Goal: Transaction & Acquisition: Subscribe to service/newsletter

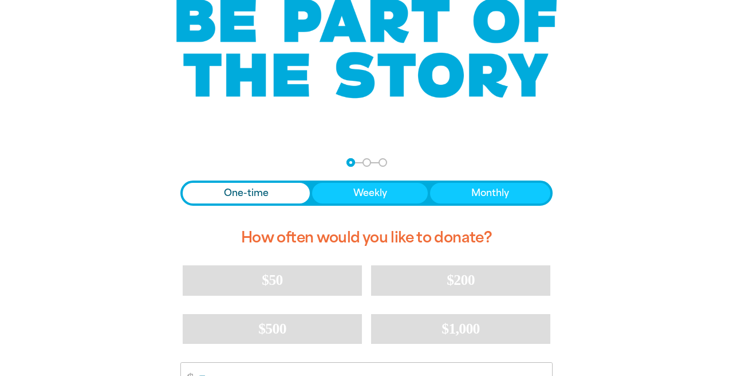
scroll to position [105, 0]
click at [464, 191] on button "Monthly" at bounding box center [490, 193] width 120 height 21
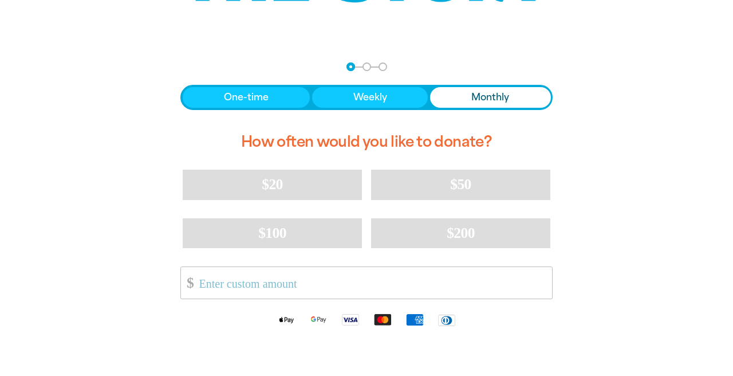
scroll to position [202, 0]
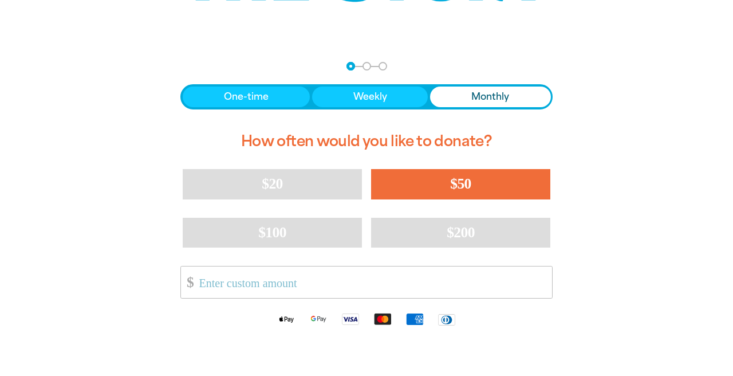
click at [465, 190] on span "$50" at bounding box center [460, 183] width 21 height 17
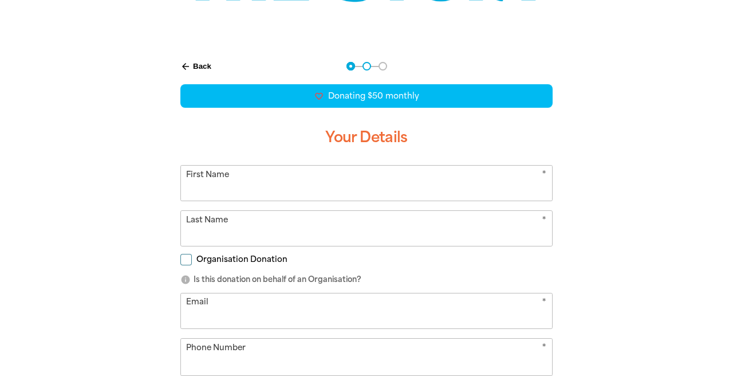
select select "AU"
click at [291, 200] on input "First Name" at bounding box center [366, 183] width 371 height 35
type input "[PERSON_NAME]"
type input "Lamb"
type input "[EMAIL_ADDRESS][PERSON_NAME][DOMAIN_NAME]"
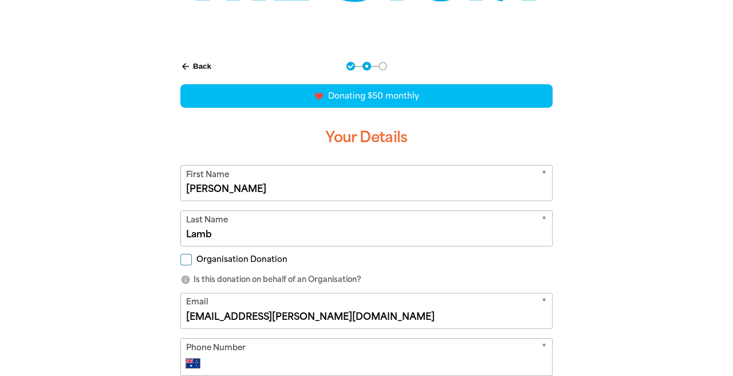
type input "0410 488 197"
type input "[STREET_ADDRESS]"
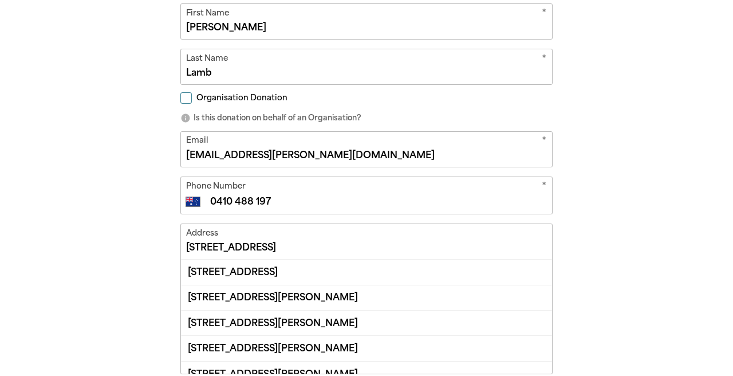
scroll to position [366, 0]
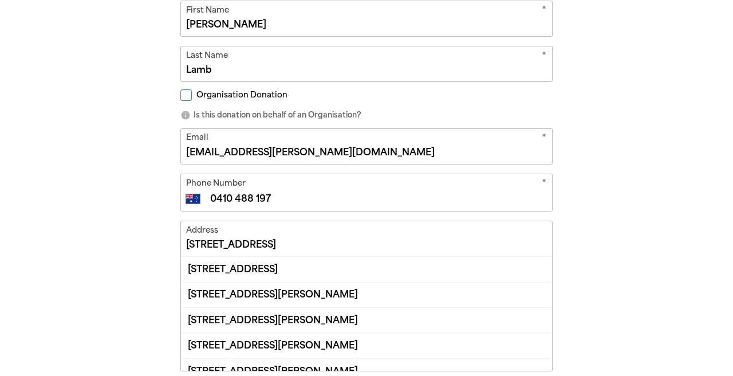
click at [306, 250] on input "[STREET_ADDRESS]" at bounding box center [366, 238] width 371 height 35
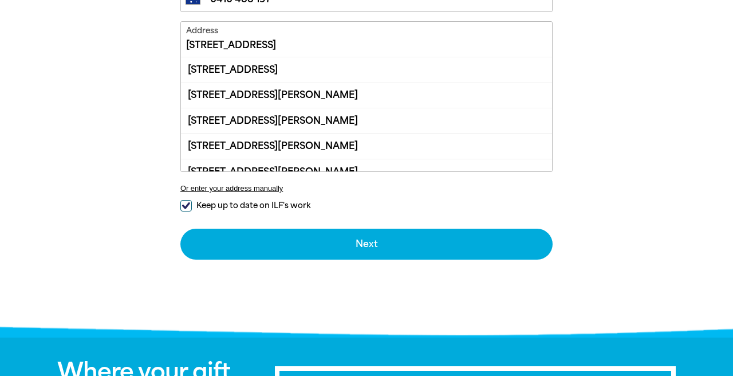
scroll to position [567, 0]
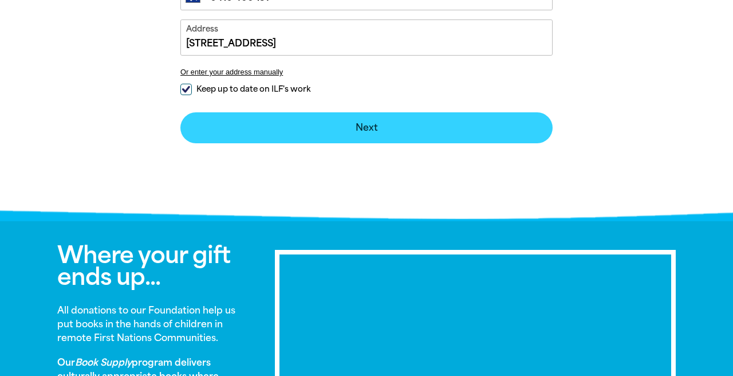
click at [362, 124] on button "Next chevron_right" at bounding box center [366, 127] width 372 height 31
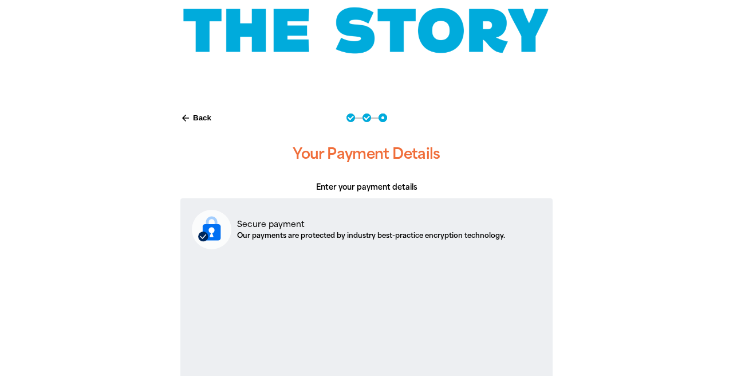
scroll to position [149, 0]
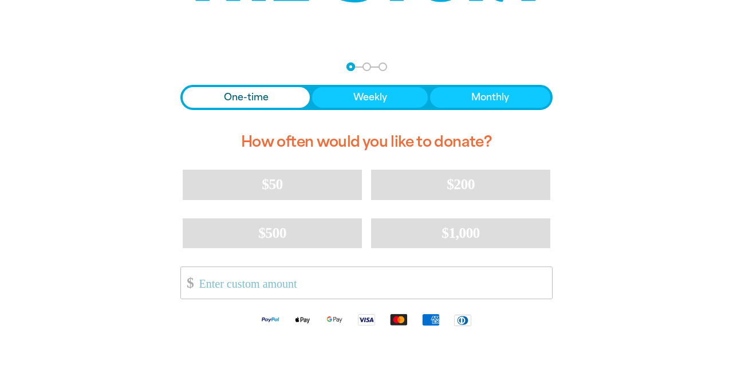
scroll to position [200, 0]
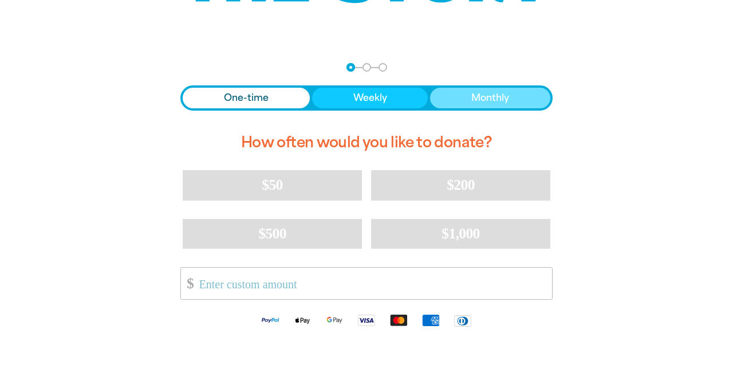
click at [470, 97] on button "Monthly" at bounding box center [490, 98] width 120 height 21
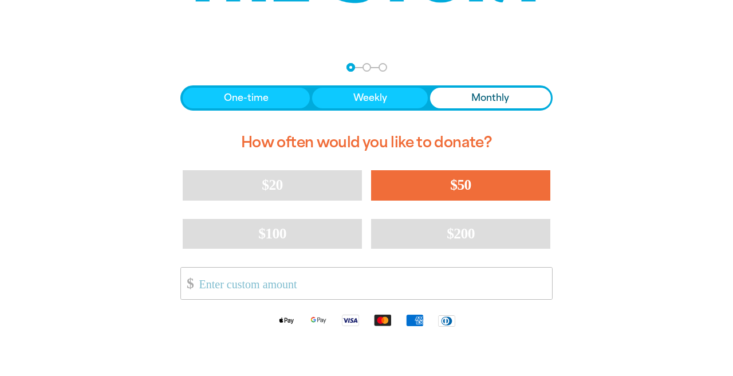
click at [424, 186] on button "$50" at bounding box center [460, 185] width 179 height 30
select select "AU"
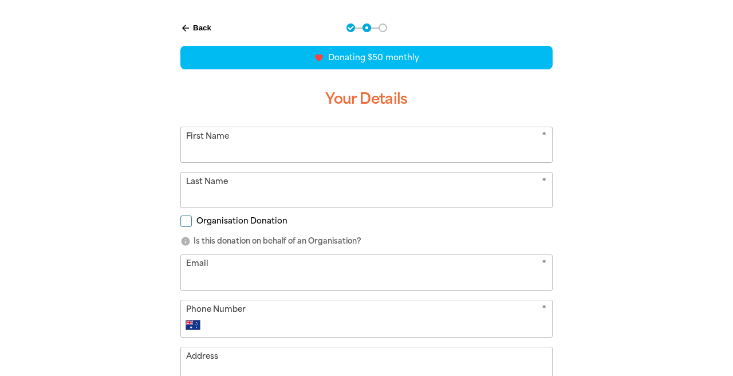
scroll to position [245, 0]
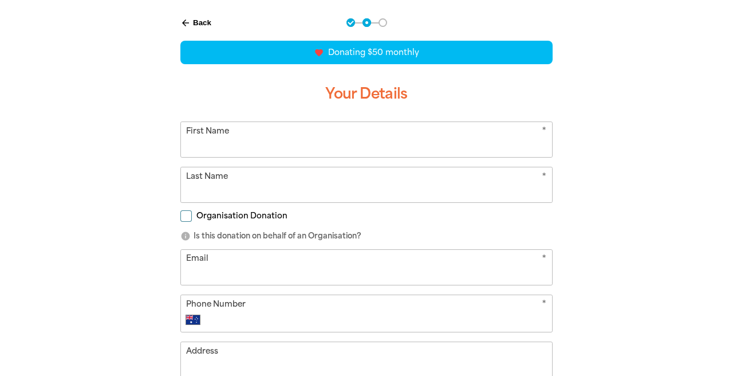
click at [244, 142] on input "First Name" at bounding box center [366, 139] width 371 height 35
type input "[PERSON_NAME]"
type input "Lamb"
type input "[EMAIL_ADDRESS][PERSON_NAME][DOMAIN_NAME]"
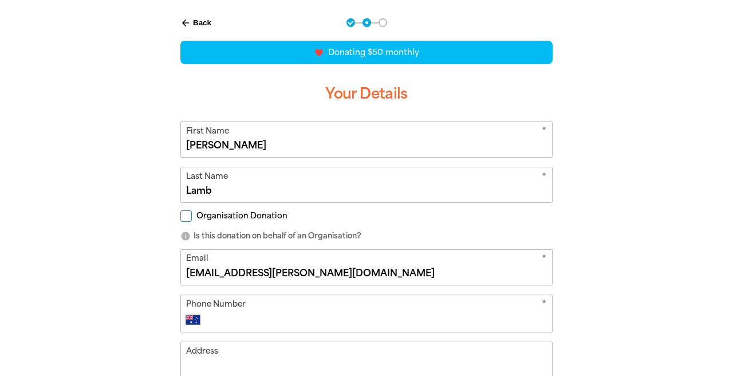
type input "0410 488 197"
type input "[STREET_ADDRESS]"
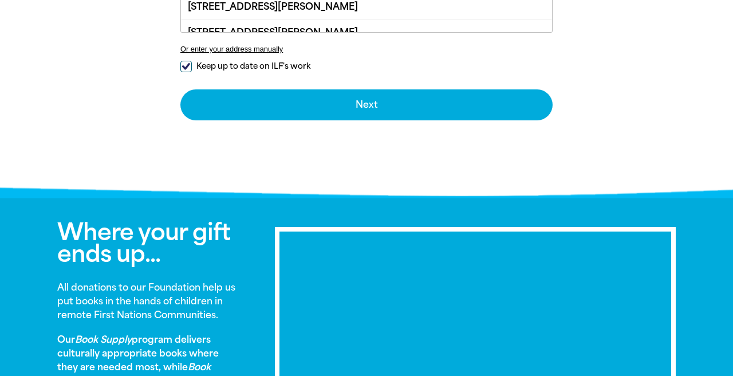
scroll to position [656, 0]
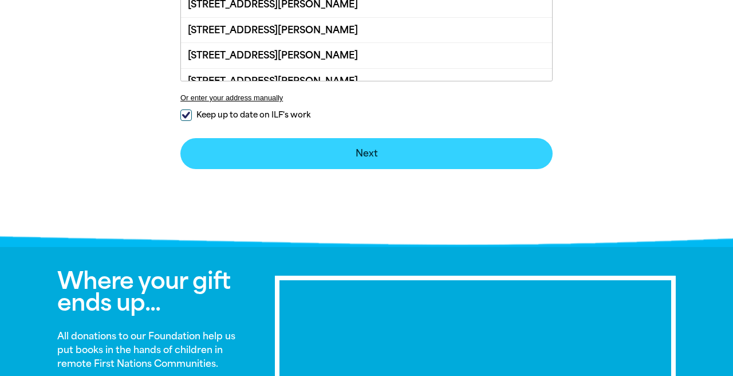
click at [247, 139] on button "Next chevron_right" at bounding box center [366, 153] width 372 height 31
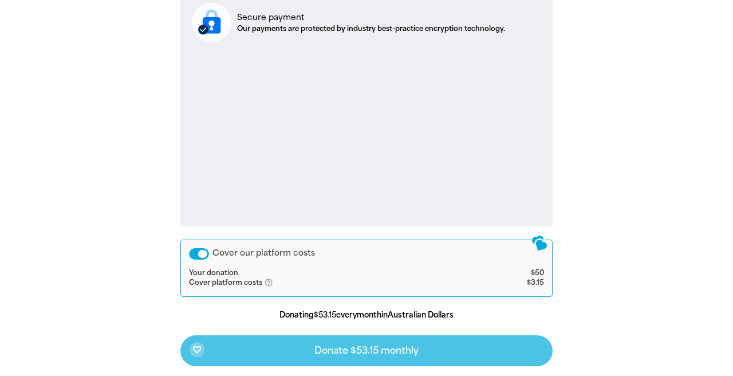
scroll to position [357, 0]
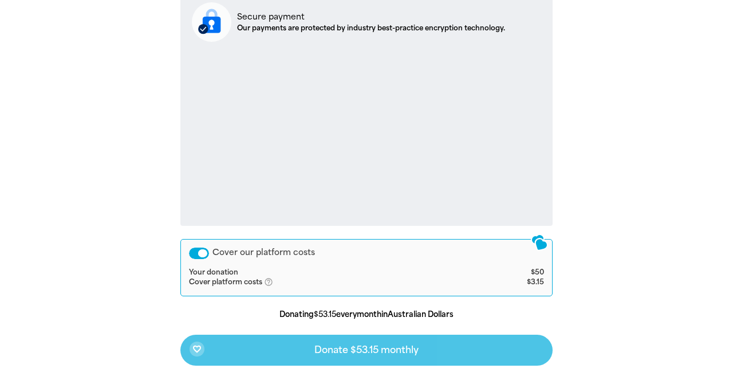
click at [200, 251] on div "Cover our platform costs" at bounding box center [199, 252] width 20 height 11
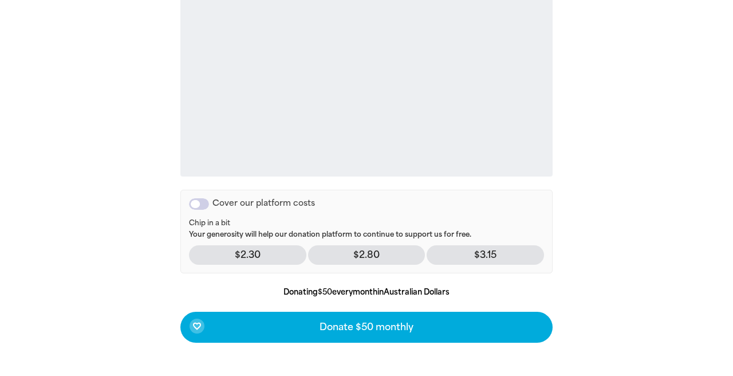
scroll to position [412, 0]
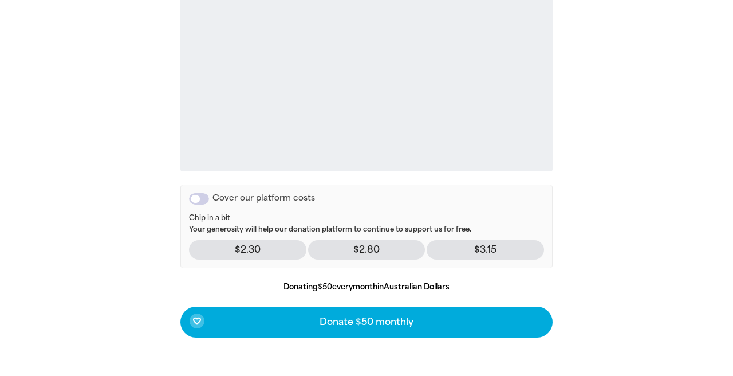
click at [257, 257] on p "$2.30" at bounding box center [247, 249] width 117 height 19
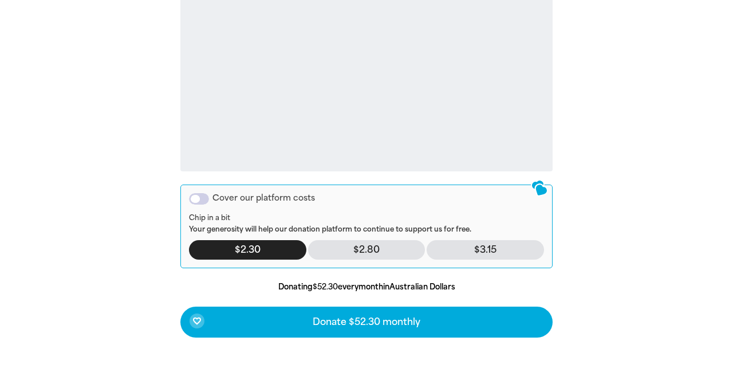
click at [486, 250] on p "$3.15" at bounding box center [485, 249] width 117 height 19
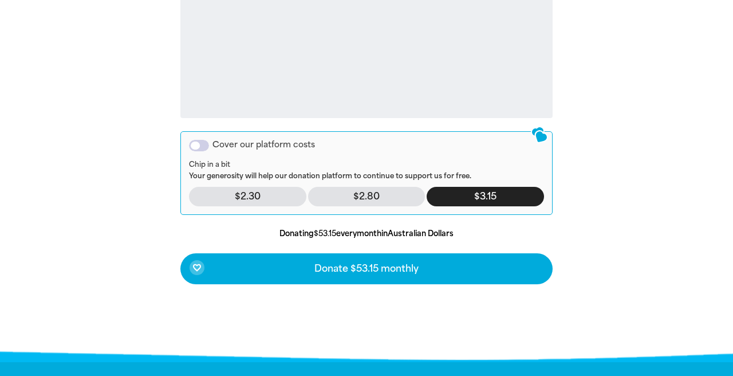
scroll to position [467, 0]
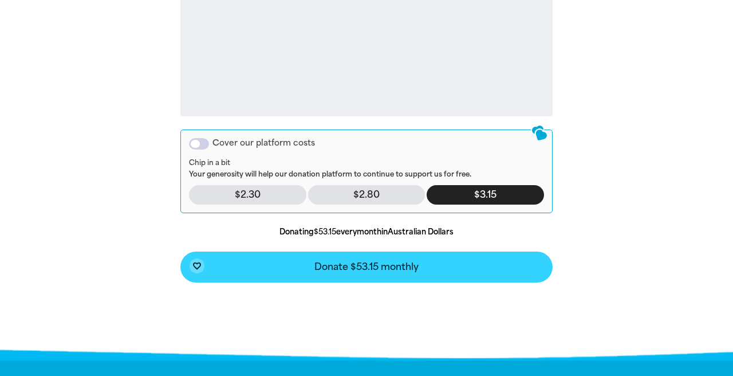
click at [436, 266] on button "favorite_border Donate $53.15 monthly" at bounding box center [366, 266] width 372 height 31
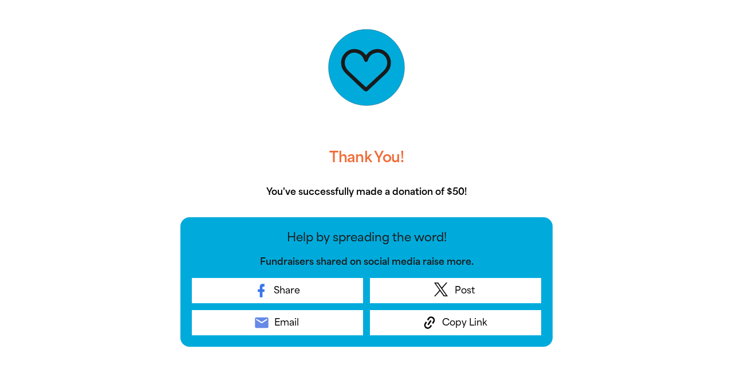
scroll to position [282, 0]
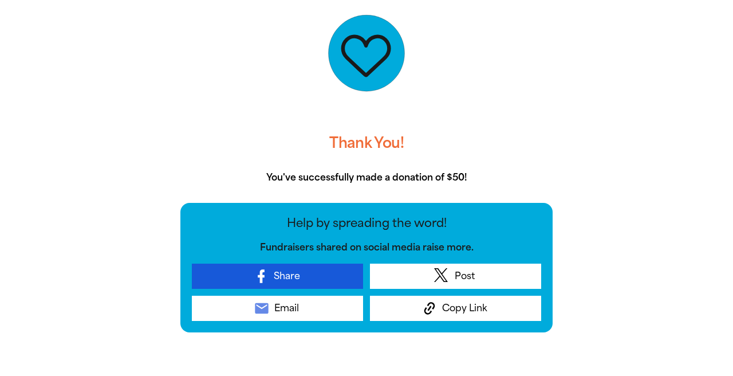
click at [286, 277] on span "Share" at bounding box center [287, 276] width 26 height 14
click at [275, 278] on span "Share" at bounding box center [287, 276] width 26 height 14
click at [232, 276] on link "Share" at bounding box center [277, 275] width 171 height 25
